Goal: Check status

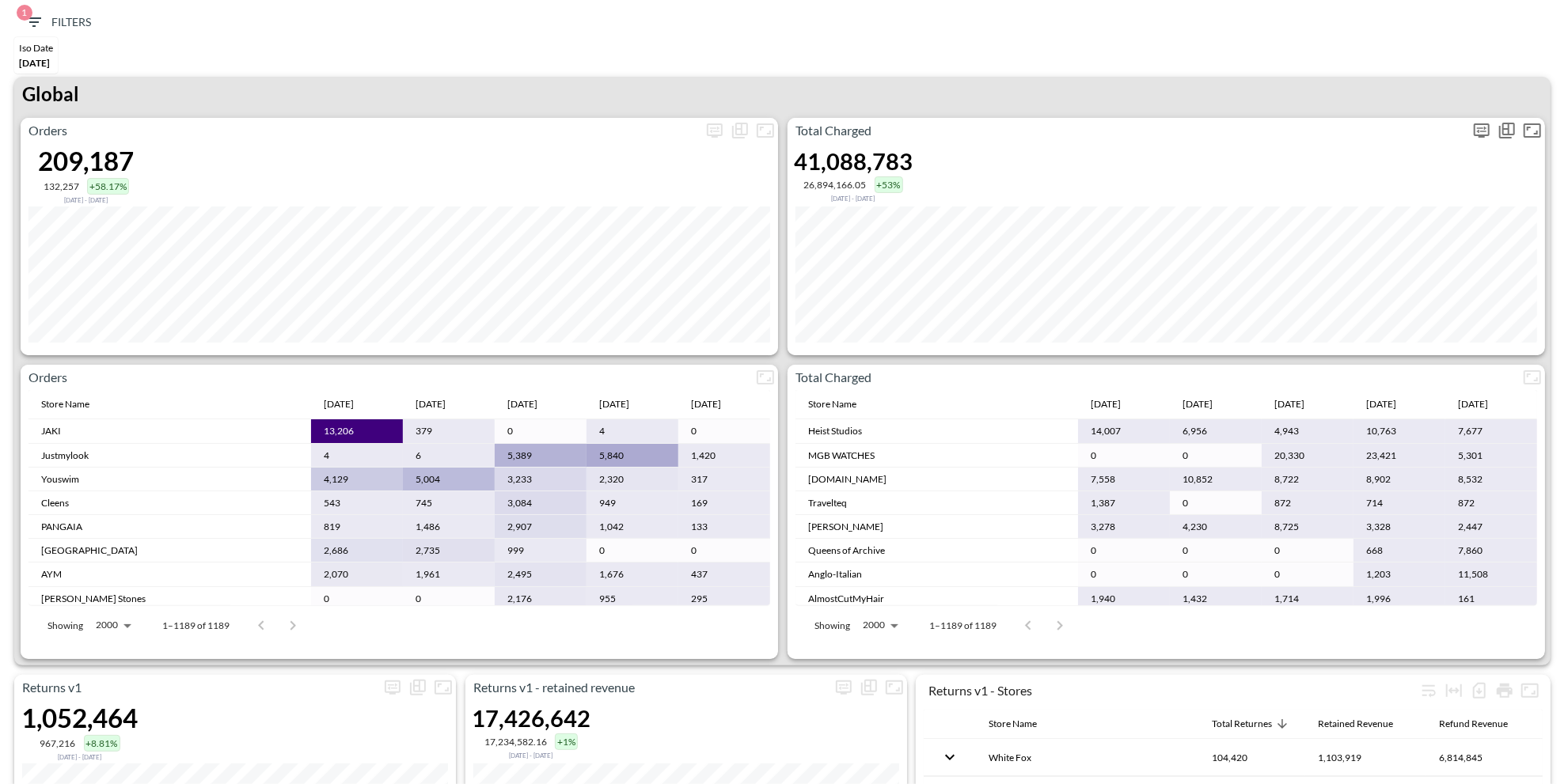
click at [1491, 139] on span "Display settings" at bounding box center [1482, 130] width 26 height 26
click at [1481, 124] on icon "more" at bounding box center [1482, 130] width 19 height 19
click at [1344, 258] on body "BI.P.EYE, Interactive Analytics Dashboards 1 Filters Iso Date [DATE] Returns v2…" at bounding box center [784, 392] width 1568 height 784
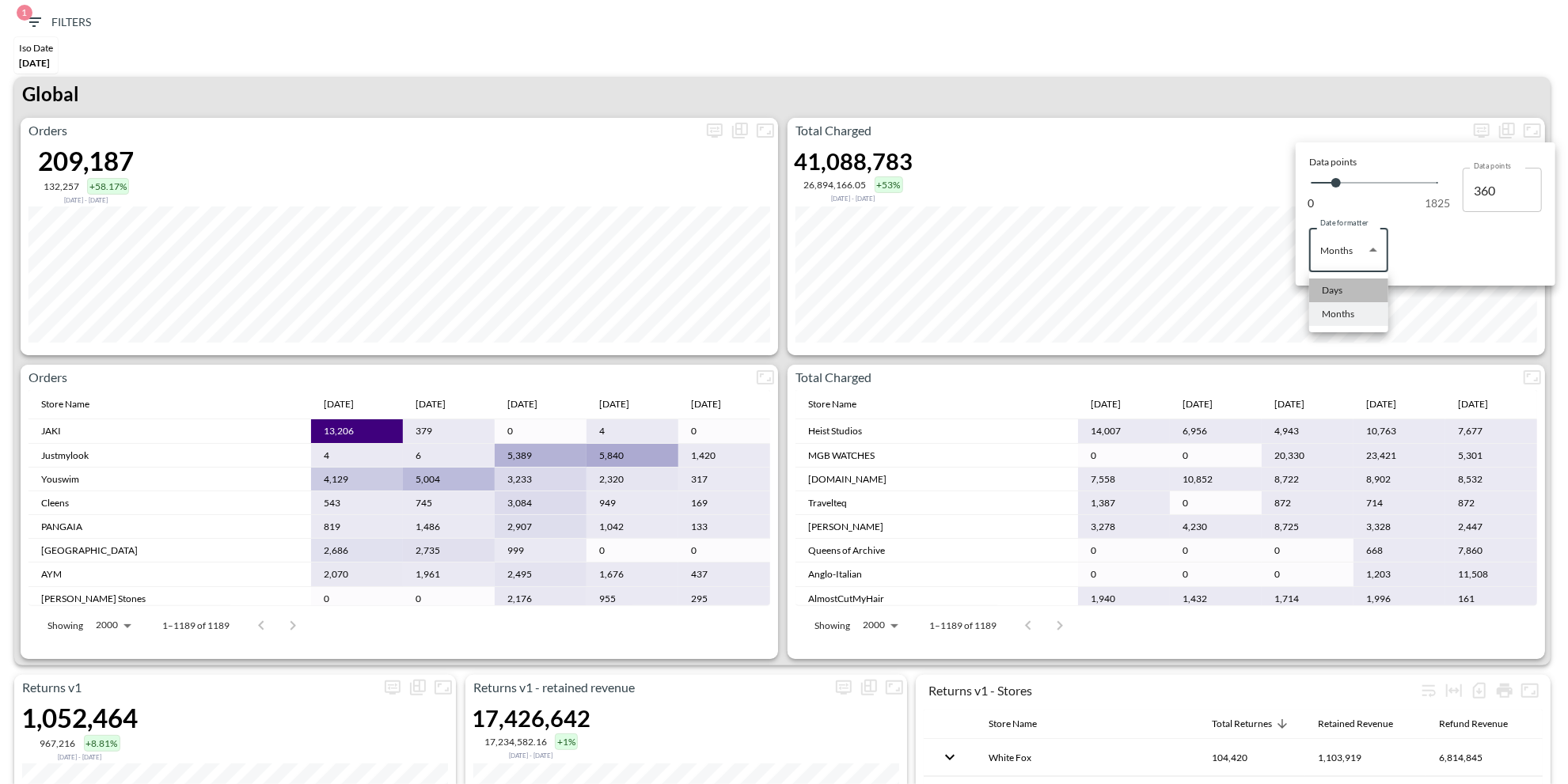
click at [1340, 294] on div "Days" at bounding box center [1332, 290] width 21 height 14
type input "Days"
click at [1189, 82] on div at bounding box center [784, 392] width 1568 height 784
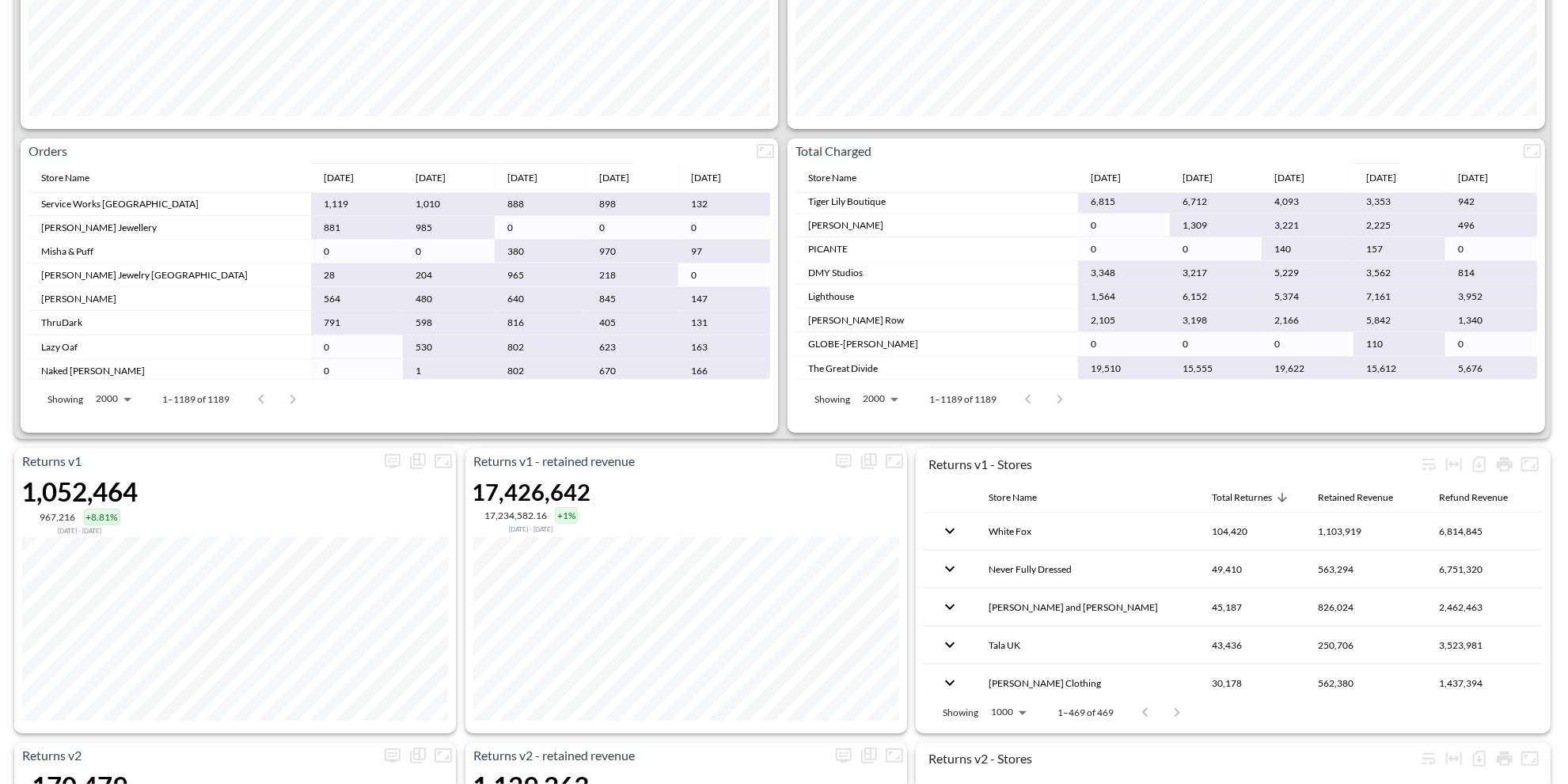
scroll to position [486, 0]
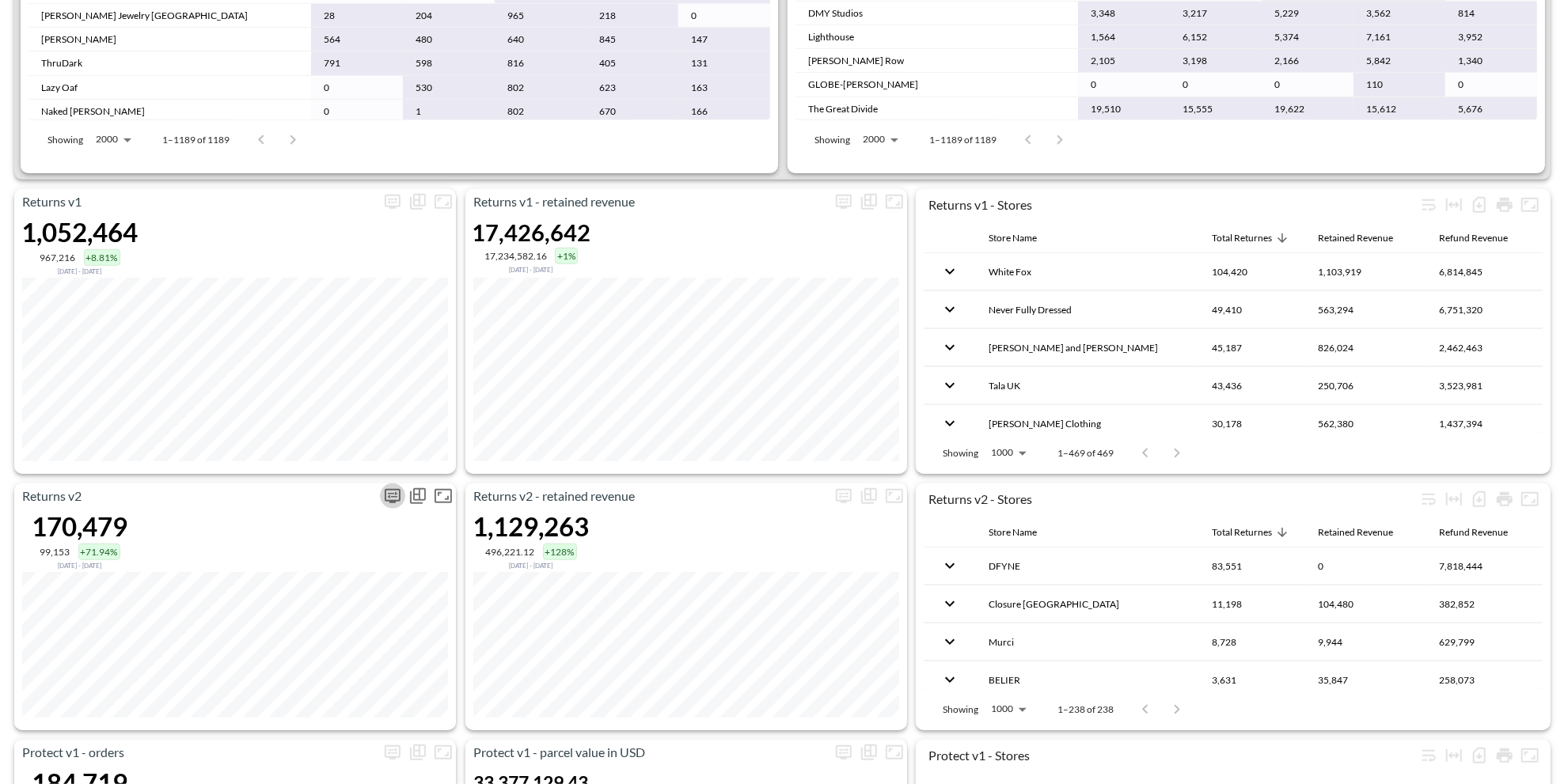
click at [393, 498] on icon "more" at bounding box center [392, 496] width 16 height 14
click at [327, 612] on body "BI.P.EYE, Interactive Analytics Dashboards 1 Filters Iso Date [DATE] Returns v2…" at bounding box center [784, 392] width 1568 height 784
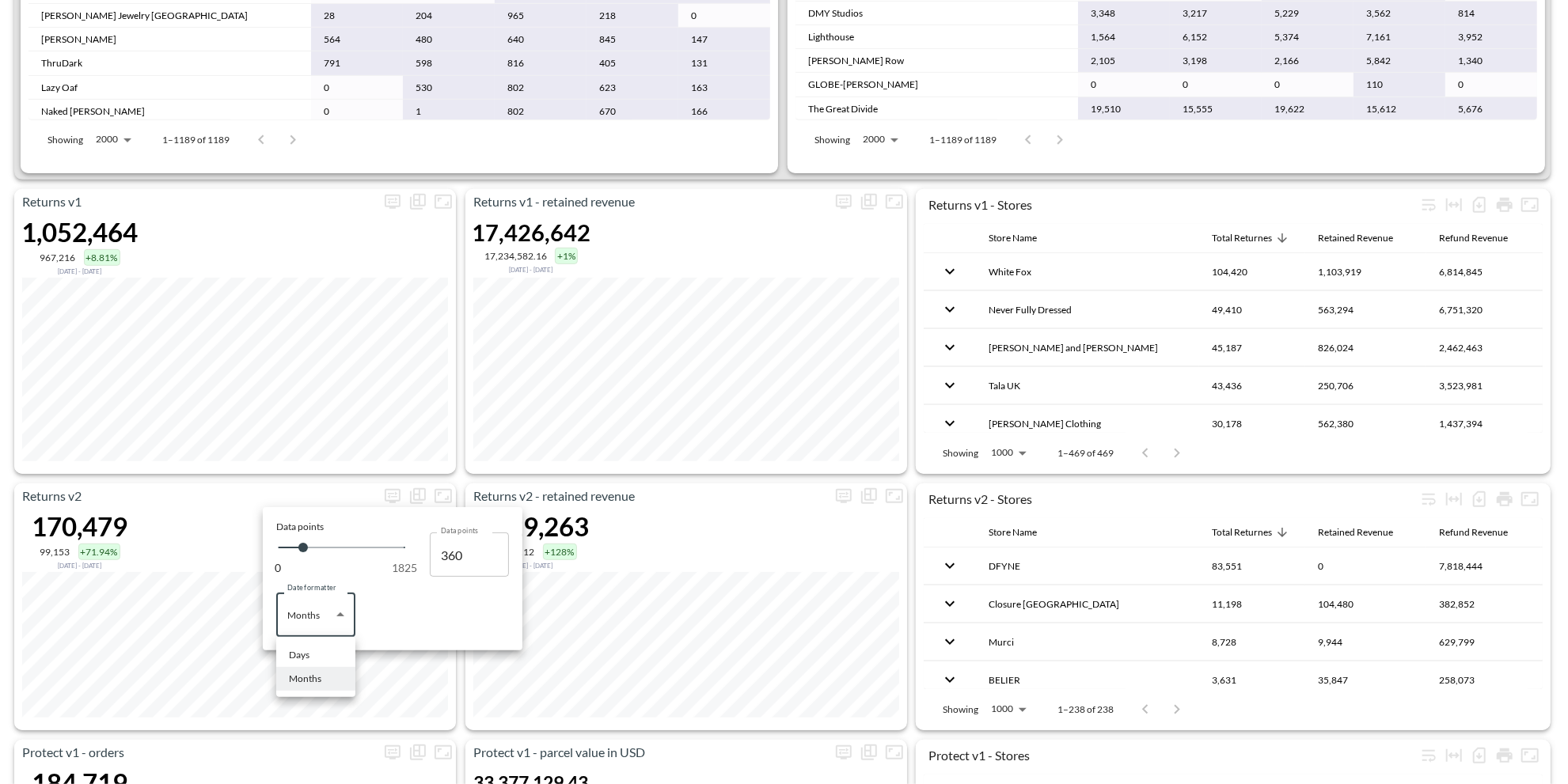
click at [305, 639] on ul "Days Months" at bounding box center [316, 666] width 80 height 60
click at [305, 653] on div "Days" at bounding box center [299, 655] width 21 height 14
type input "Days"
click at [330, 468] on div at bounding box center [784, 392] width 1568 height 784
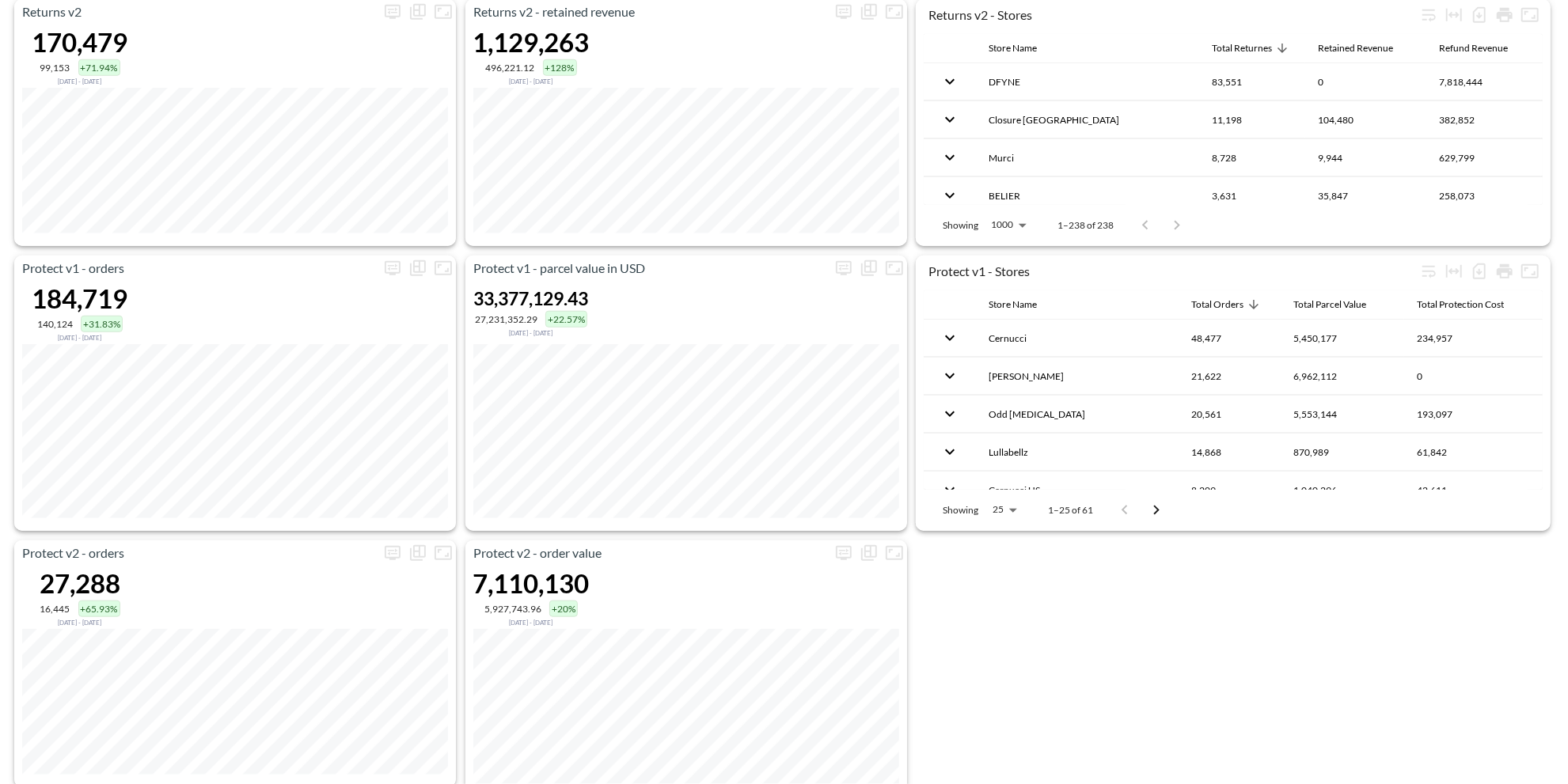
scroll to position [998, 0]
